Goal: Transaction & Acquisition: Obtain resource

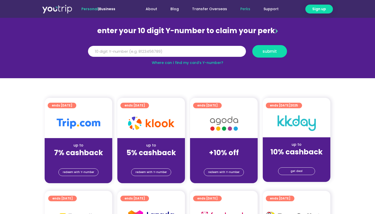
scroll to position [49, 0]
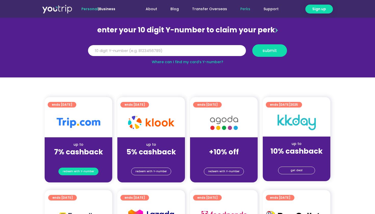
click at [86, 169] on span "redeem with Y-number" at bounding box center [78, 171] width 31 height 7
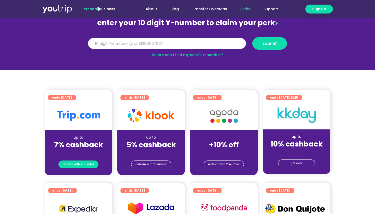
click at [87, 165] on span "redeem with Y-number" at bounding box center [78, 164] width 31 height 7
click at [74, 119] on img at bounding box center [79, 116] width 44 height 10
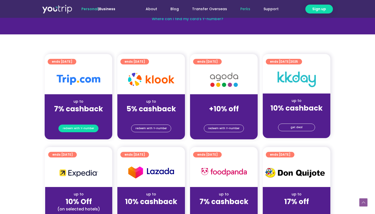
click at [77, 125] on span "redeem with Y-number" at bounding box center [78, 128] width 31 height 7
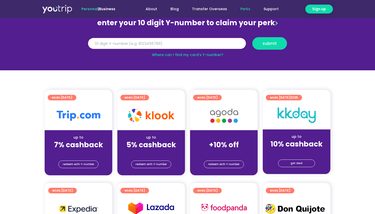
click at [135, 43] on input "Y Number" at bounding box center [167, 43] width 158 height 11
type input "8103898285"
click at [272, 43] on span "submit" at bounding box center [270, 44] width 14 height 4
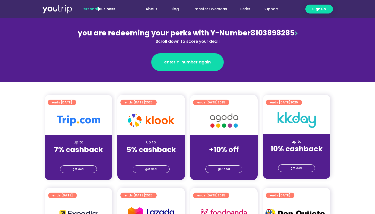
scroll to position [61, 0]
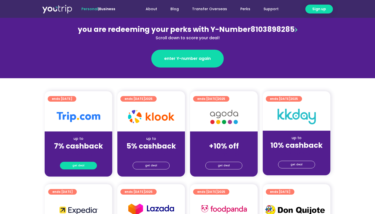
click at [85, 163] on link "get deal" at bounding box center [78, 166] width 37 height 8
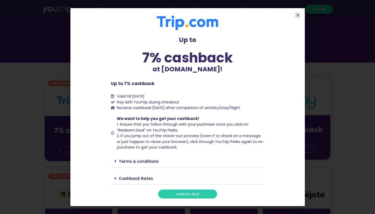
scroll to position [85, 0]
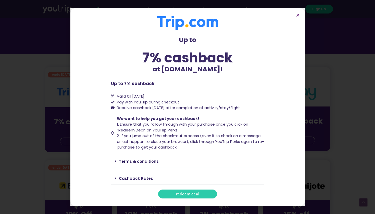
click at [186, 194] on span "redeem deal" at bounding box center [187, 194] width 23 height 4
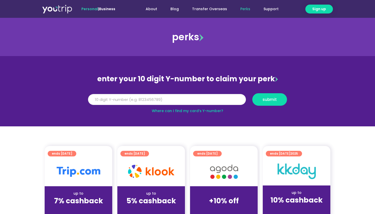
click at [168, 100] on input "Y Number" at bounding box center [167, 99] width 158 height 11
click at [167, 99] on input "Y Number" at bounding box center [167, 99] width 158 height 11
paste input "8103898285"
click at [96, 101] on input "Y Number" at bounding box center [167, 99] width 158 height 11
type input "8103898285"
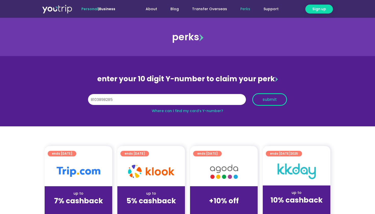
click at [268, 95] on button "submit" at bounding box center [269, 99] width 35 height 13
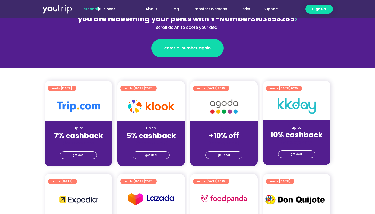
click at [80, 151] on div "get deal" at bounding box center [79, 155] width 68 height 8
click at [81, 153] on span "get deal" at bounding box center [78, 155] width 12 height 7
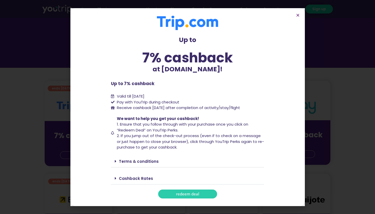
click at [196, 192] on span "redeem deal" at bounding box center [187, 194] width 23 height 4
